Goal: Information Seeking & Learning: Learn about a topic

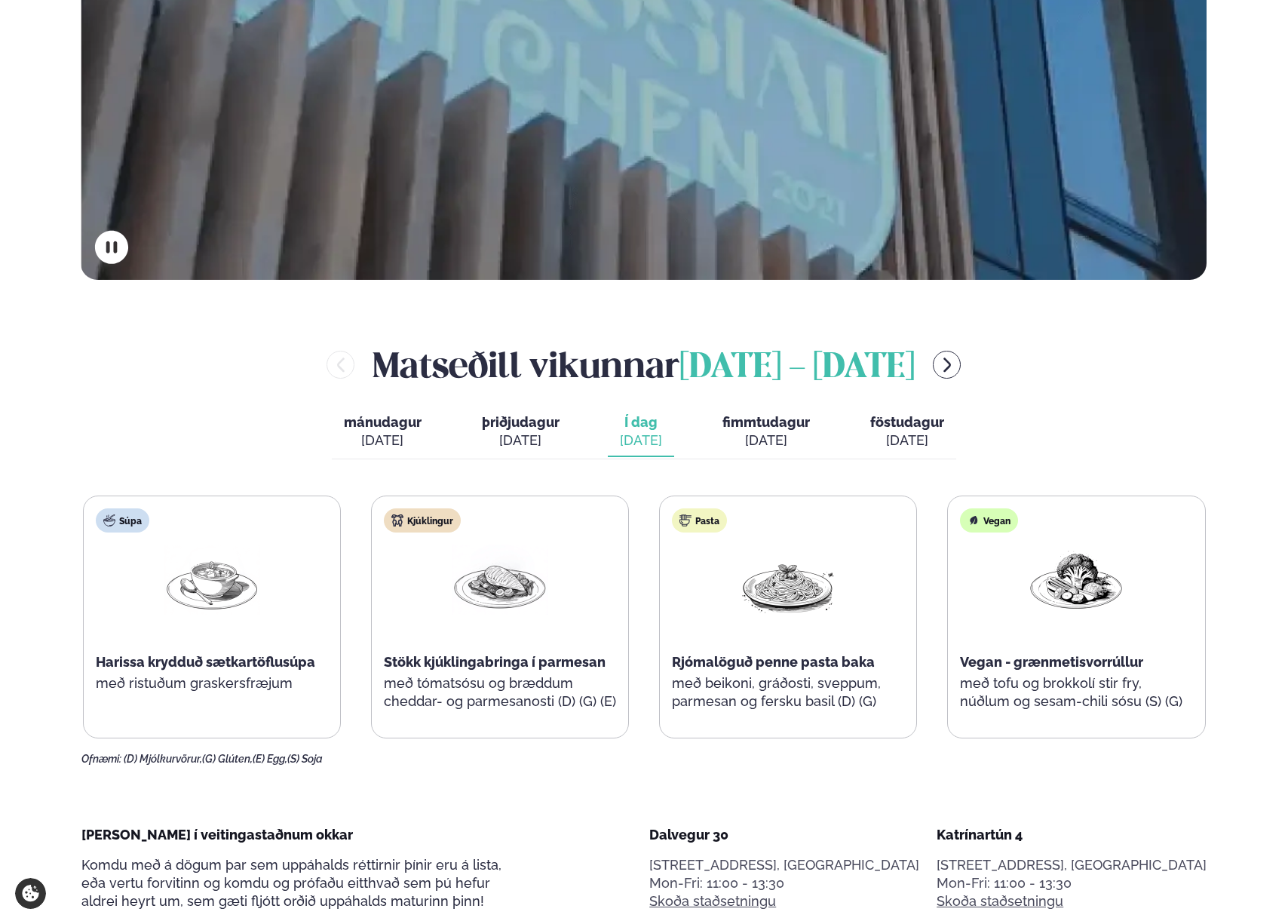
scroll to position [585, 0]
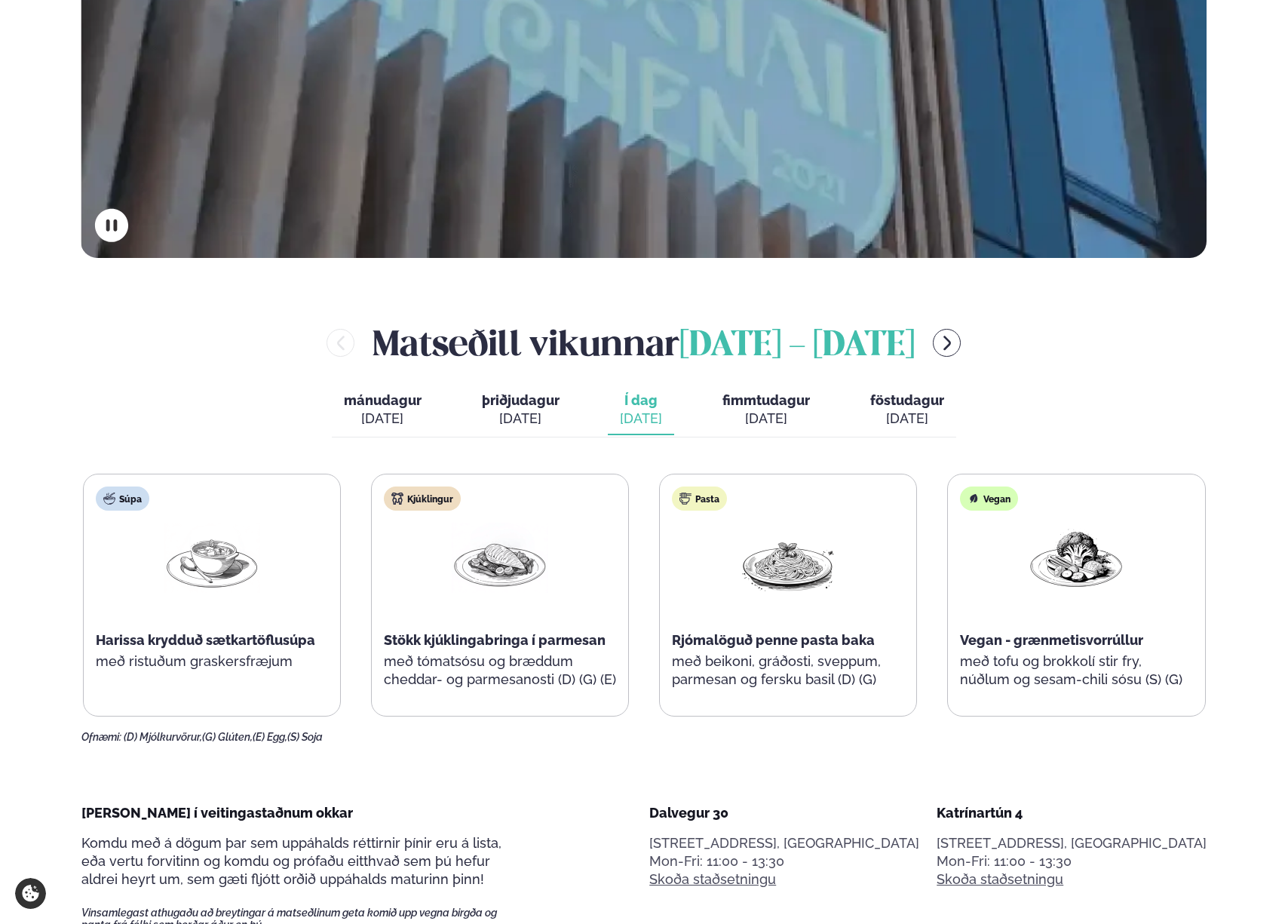
click at [759, 406] on span "fimmtudagur" at bounding box center [767, 400] width 87 height 16
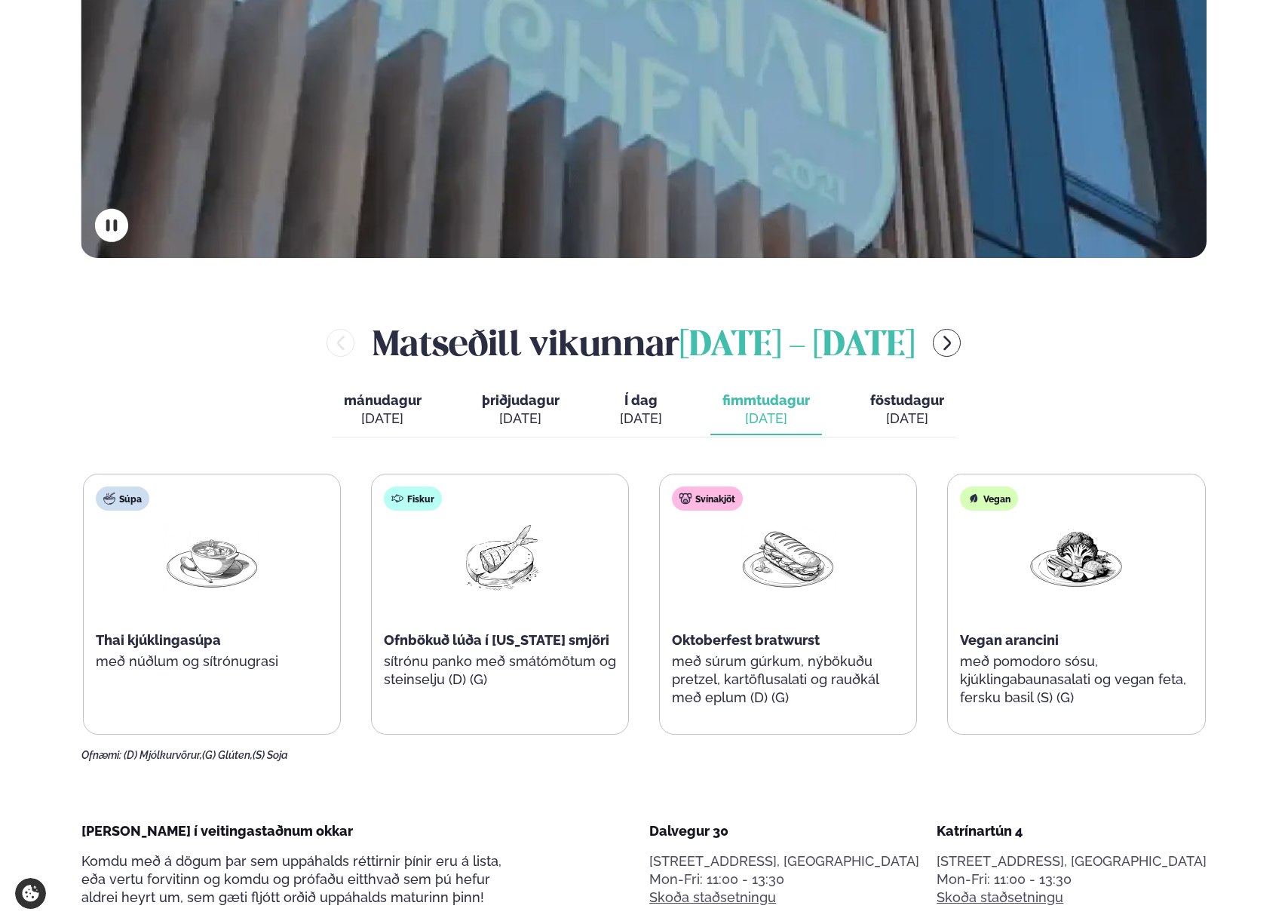
click at [903, 401] on span "föstudagur" at bounding box center [907, 400] width 74 height 16
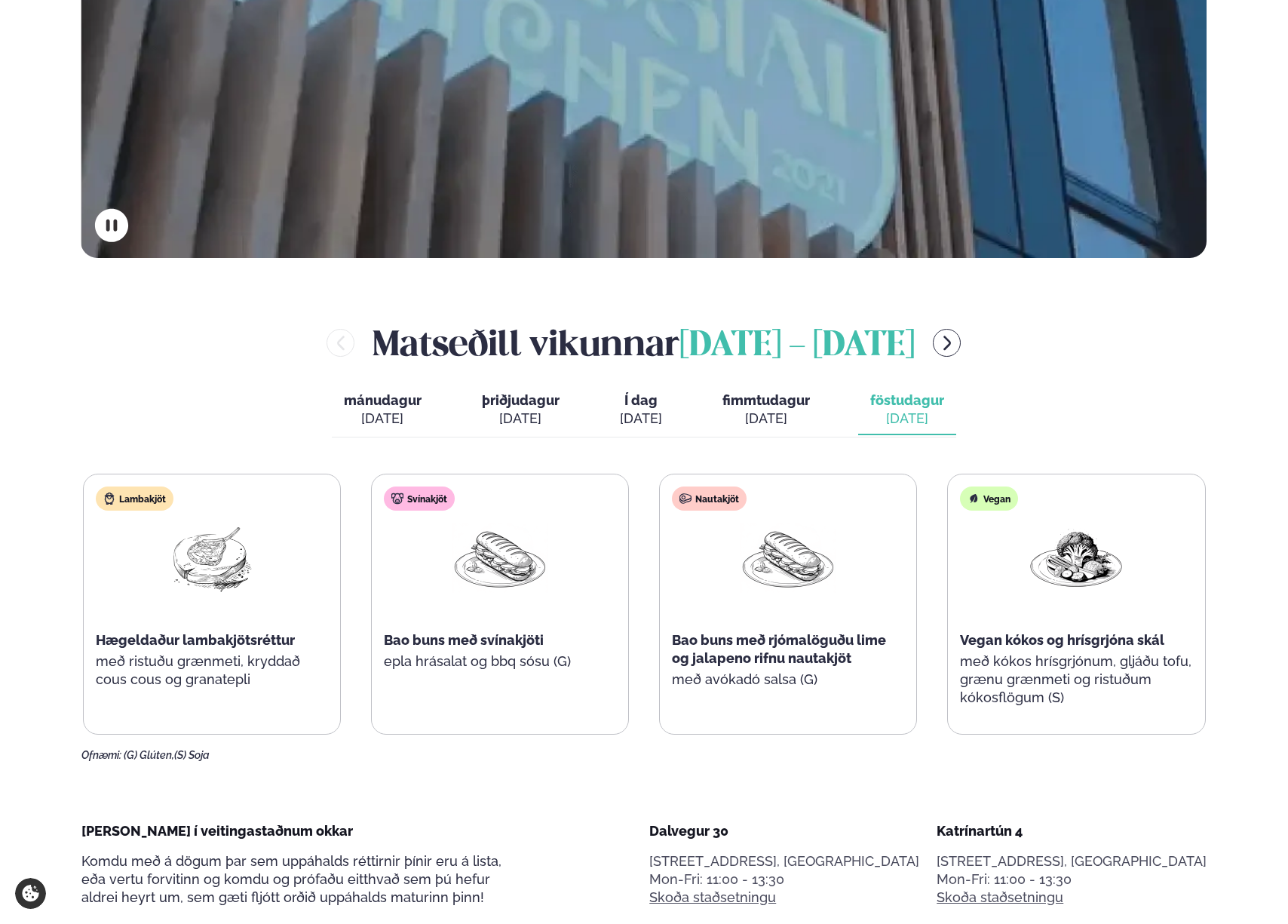
click at [519, 421] on div "[DATE]" at bounding box center [520, 419] width 78 height 18
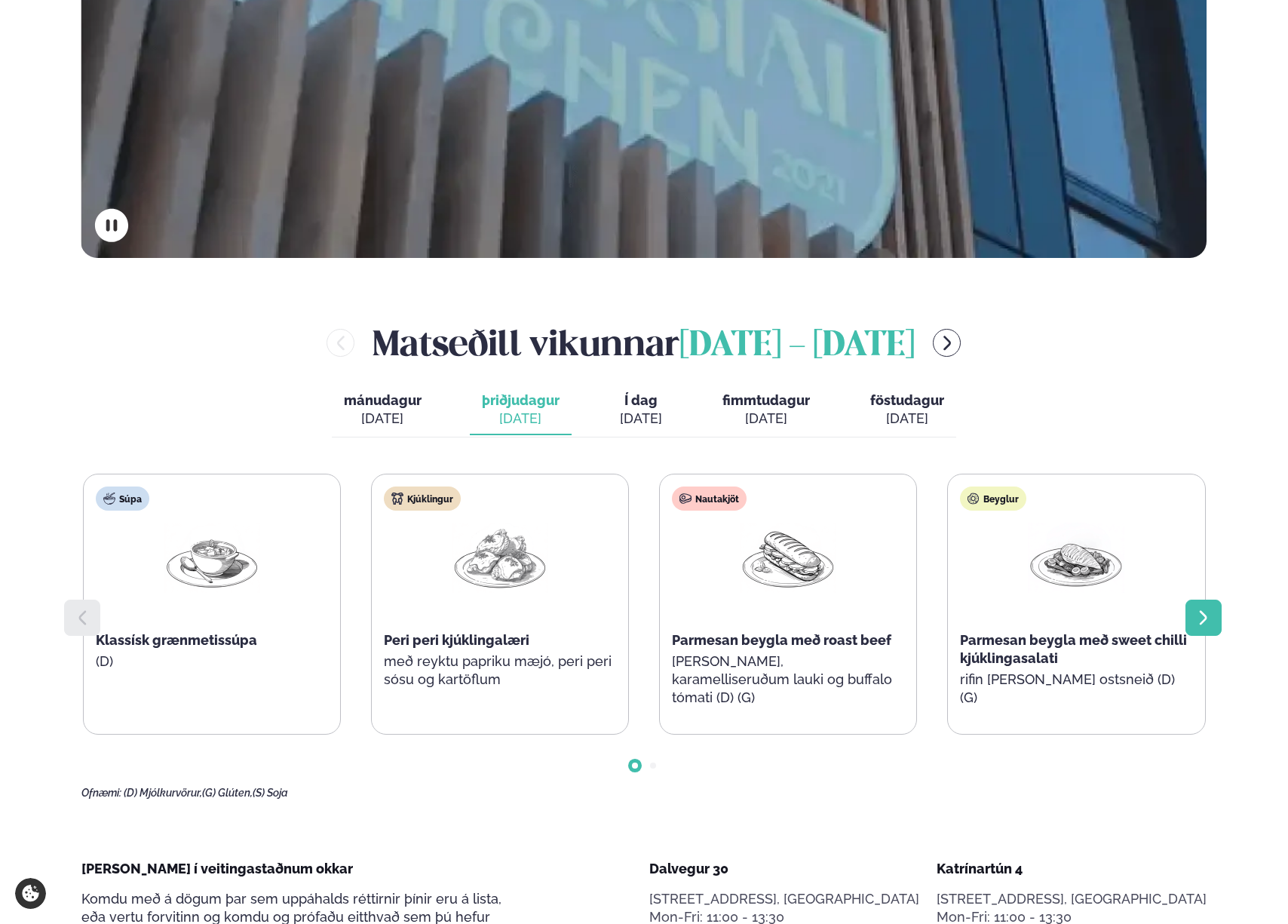
click at [1202, 616] on icon at bounding box center [1203, 618] width 18 height 18
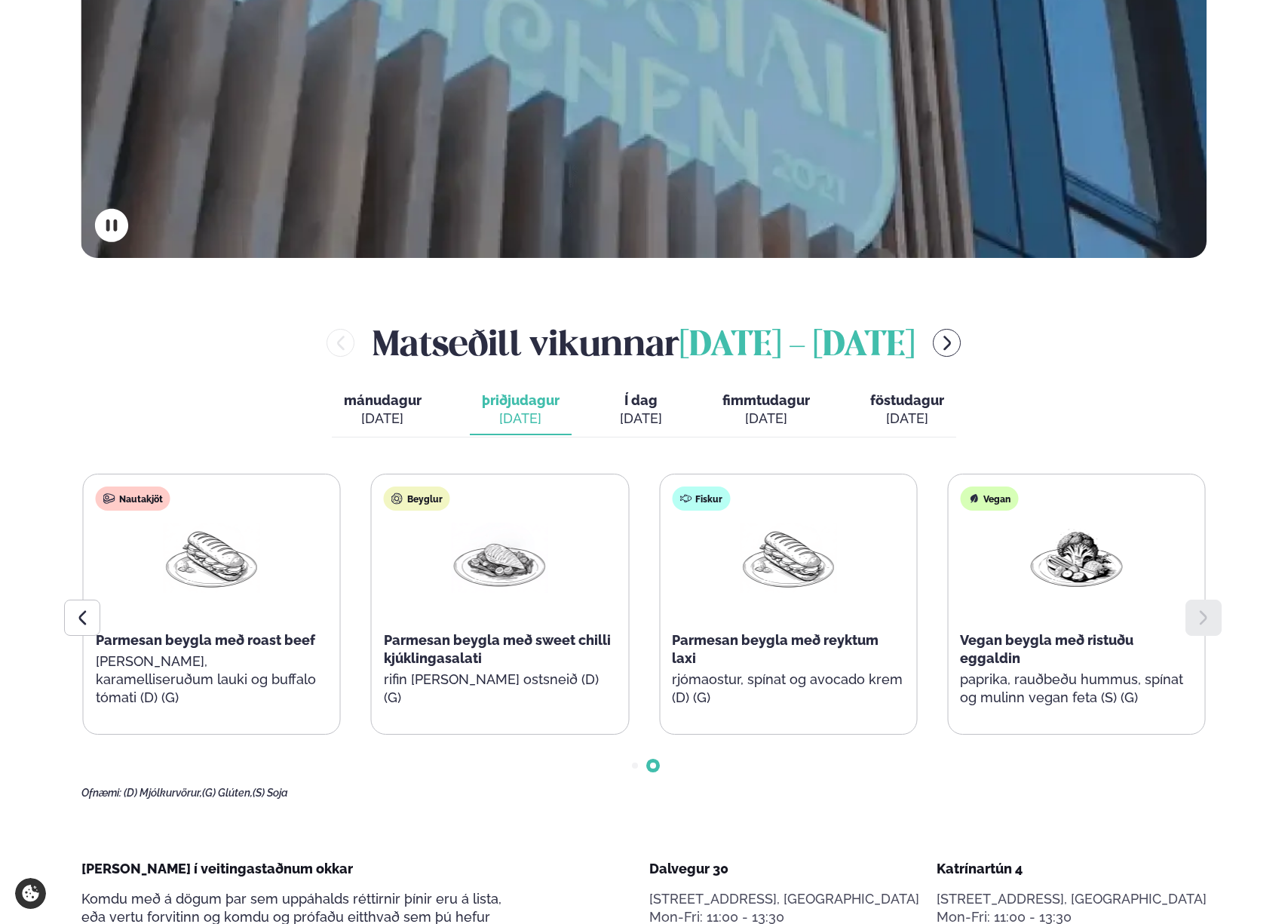
click at [643, 412] on div "[DATE]" at bounding box center [641, 419] width 42 height 18
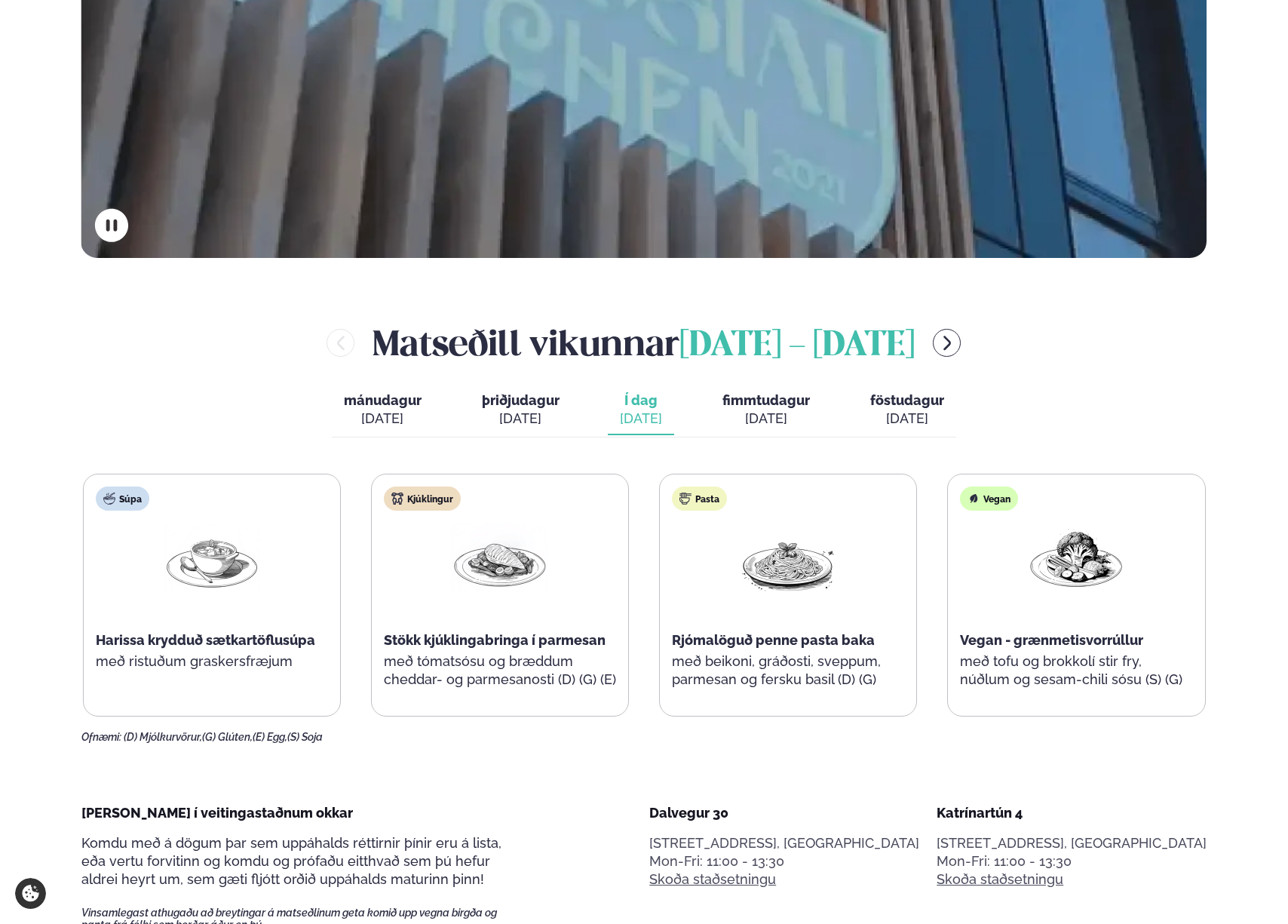
click at [993, 354] on div "[PERSON_NAME] [DATE] - [DATE]" at bounding box center [644, 343] width 1126 height 49
click at [951, 340] on icon "menu-btn-right" at bounding box center [947, 343] width 7 height 14
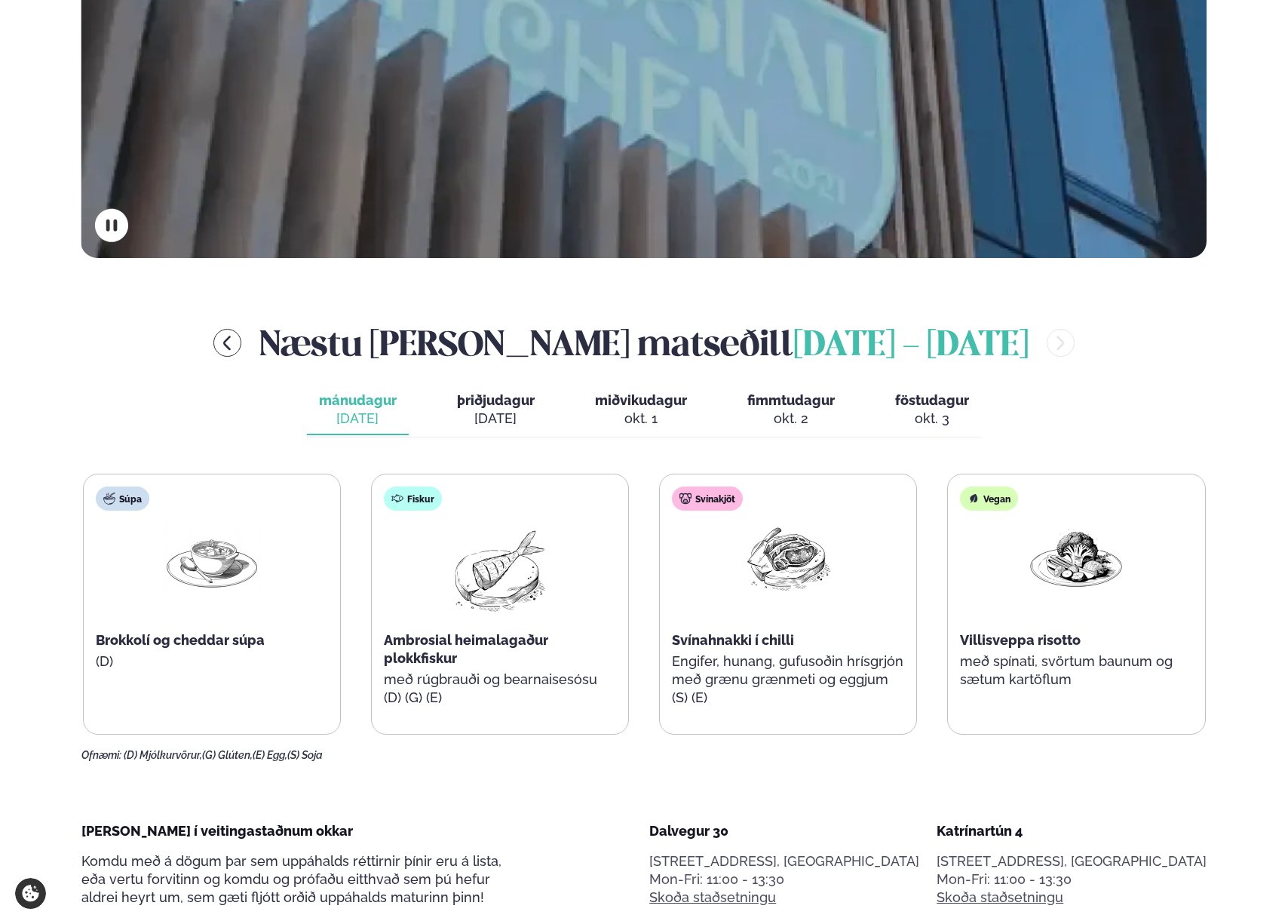
click at [496, 428] on button "þriðjudagur þri. [DATE]" at bounding box center [496, 411] width 102 height 50
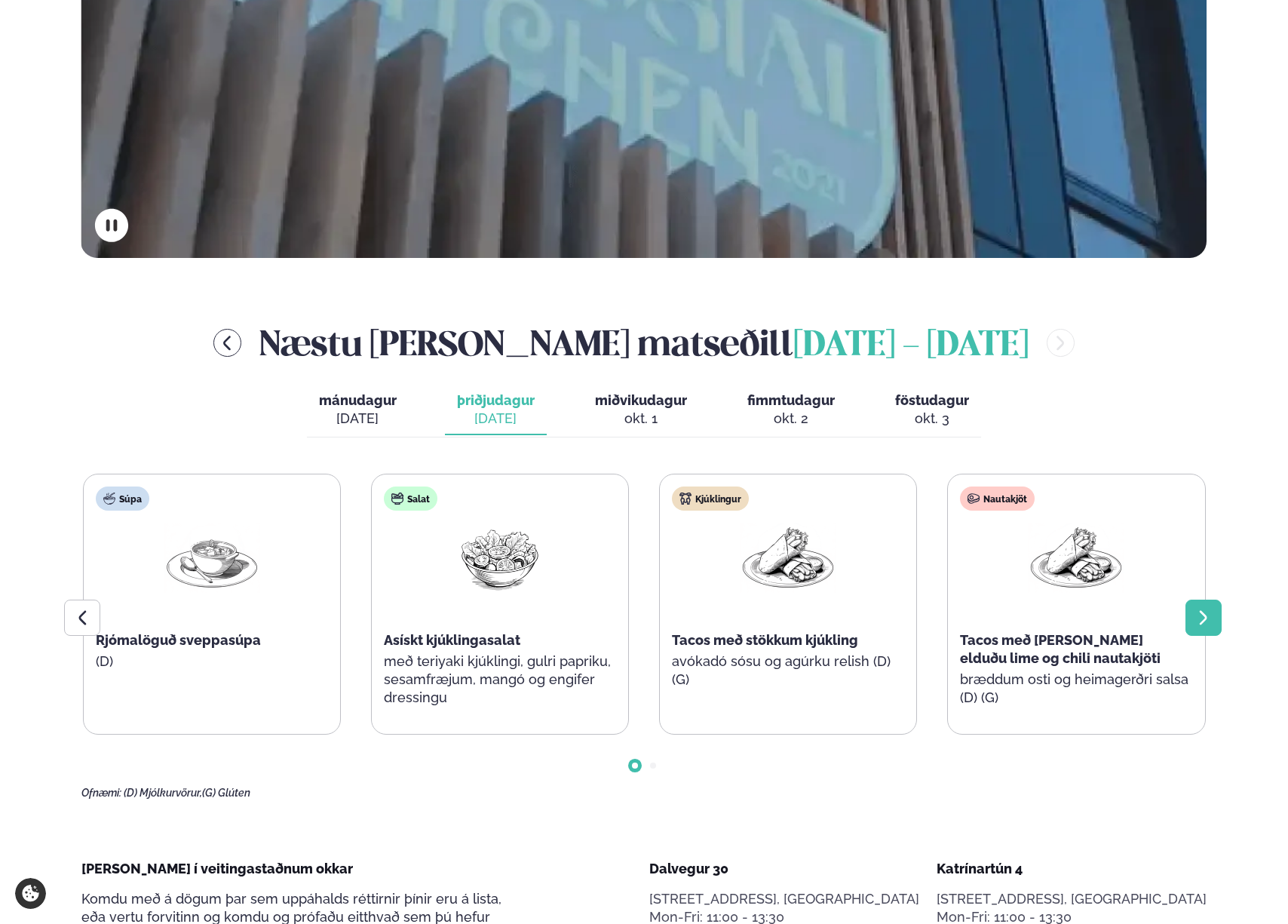
click at [1205, 613] on icon at bounding box center [1203, 618] width 18 height 18
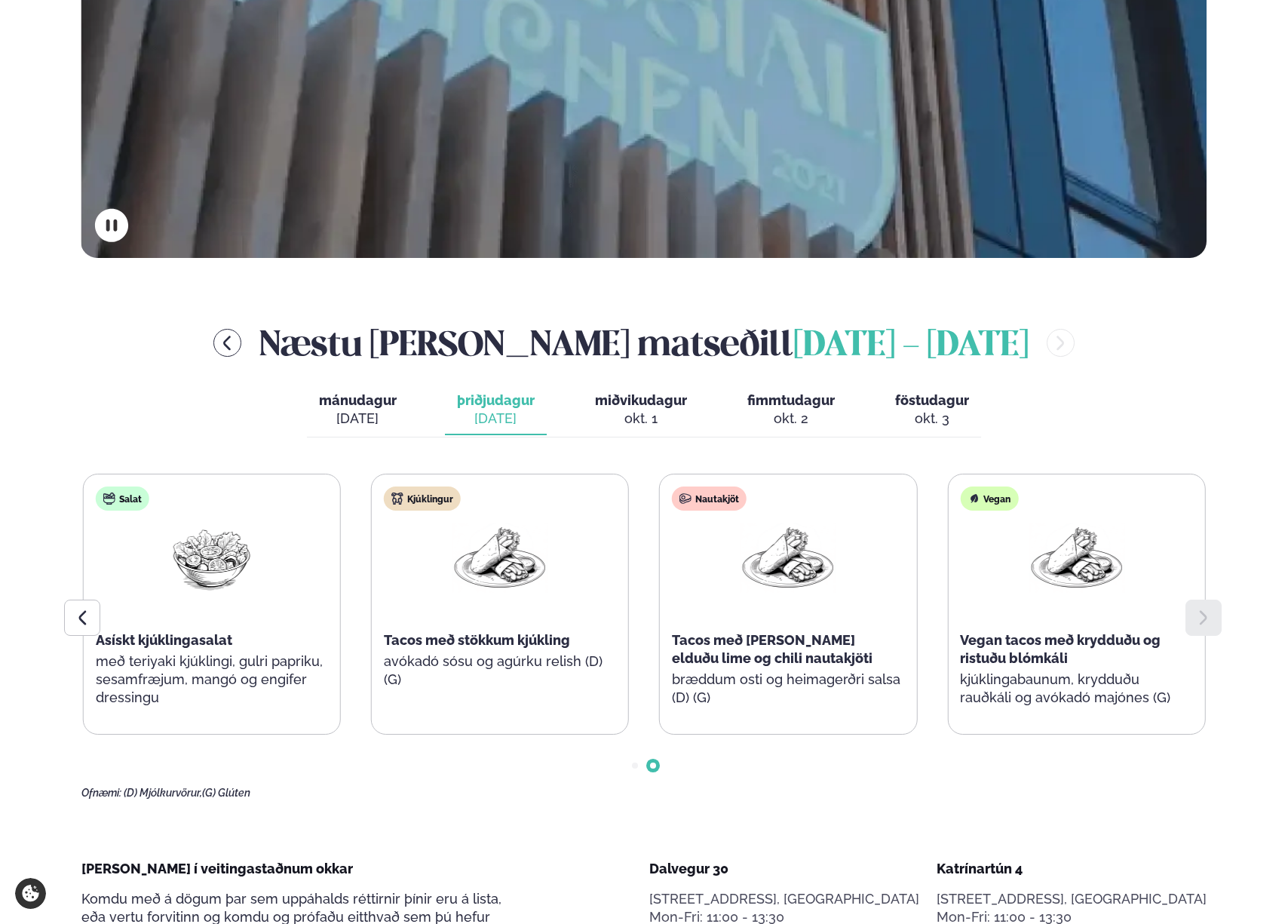
click at [616, 401] on span "miðvikudagur" at bounding box center [641, 400] width 92 height 16
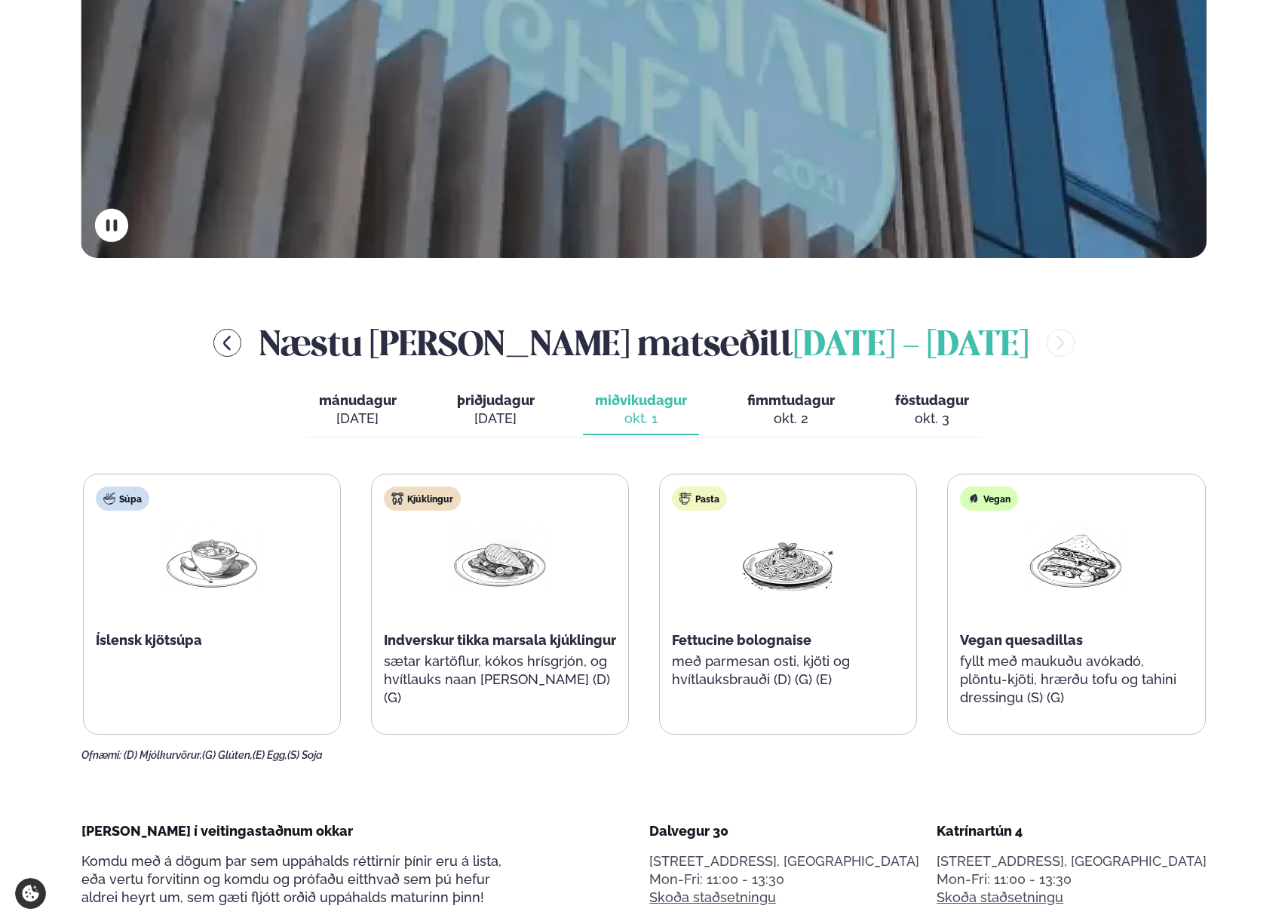
click at [800, 421] on div "okt. 2" at bounding box center [791, 419] width 87 height 18
